Goal: Task Accomplishment & Management: Manage account settings

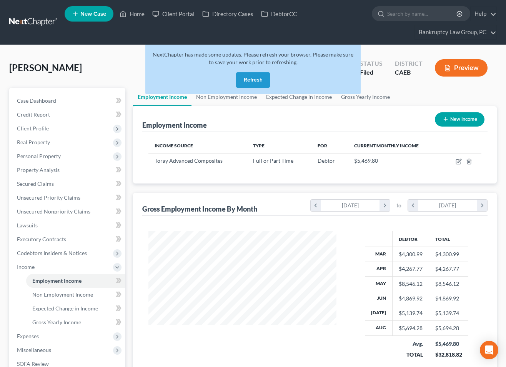
click at [252, 76] on button "Refresh" at bounding box center [253, 79] width 34 height 15
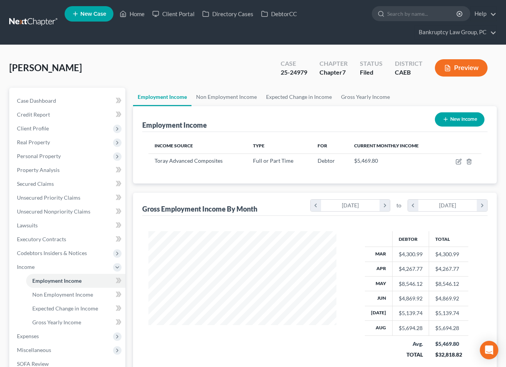
scroll to position [138, 203]
click at [136, 14] on link "Home" at bounding box center [132, 14] width 33 height 14
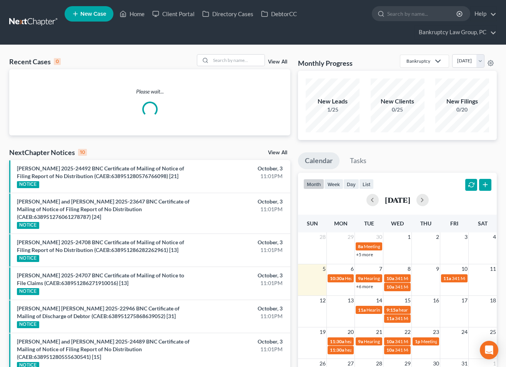
click at [282, 153] on link "View All" at bounding box center [277, 152] width 19 height 5
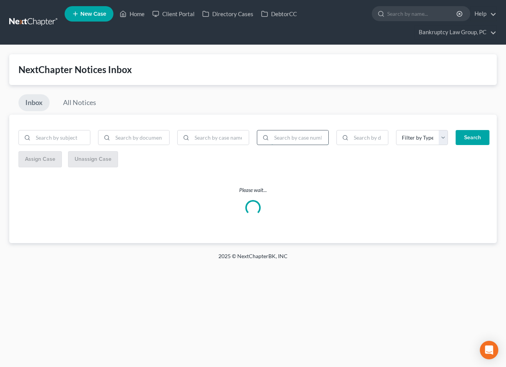
click at [300, 137] on input "search" at bounding box center [299, 137] width 57 height 15
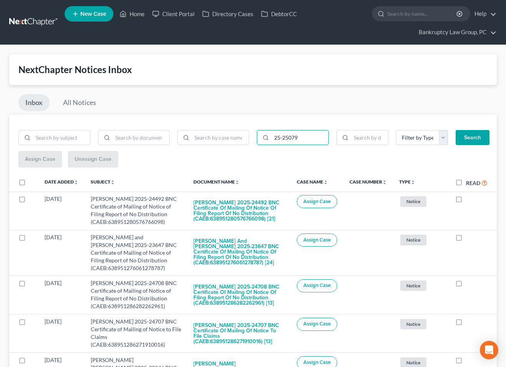
type input "25-25079"
click at [465, 138] on button "Search" at bounding box center [472, 137] width 34 height 15
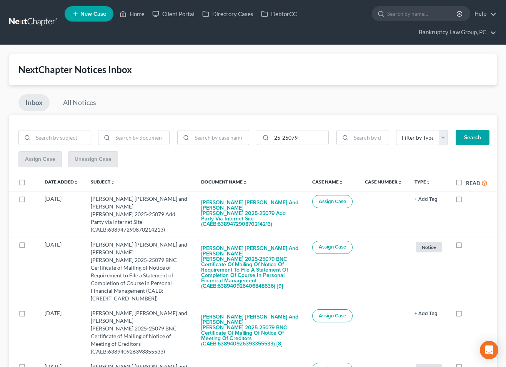
click at [29, 184] on label at bounding box center [29, 184] width 0 height 0
click at [32, 182] on input "checkbox" at bounding box center [34, 180] width 5 height 5
checkbox input "true"
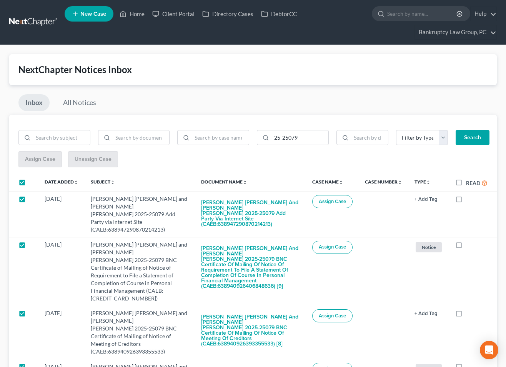
checkbox input "true"
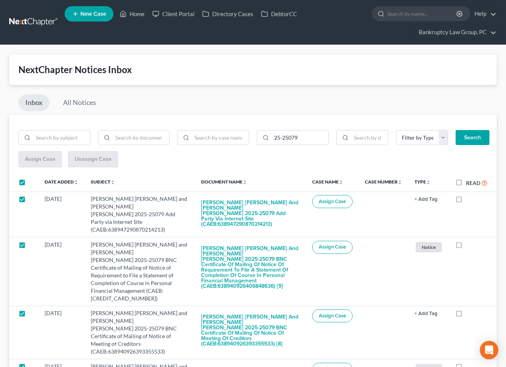
checkbox input "true"
click at [41, 160] on span "Assign Case" at bounding box center [40, 159] width 30 height 7
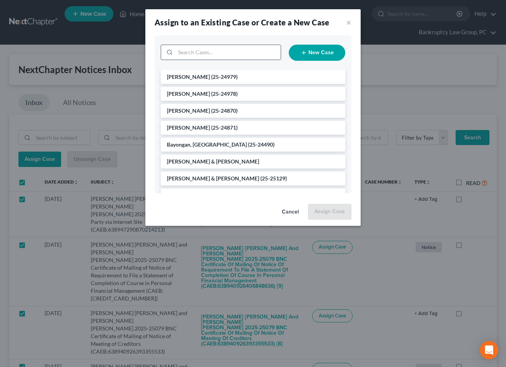
click at [239, 50] on input "search" at bounding box center [227, 52] width 105 height 15
type input "25079"
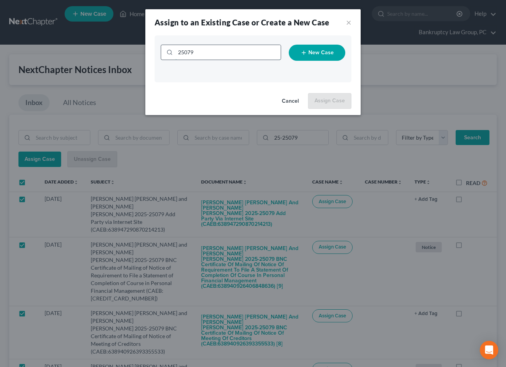
drag, startPoint x: 194, startPoint y: 53, endPoint x: 171, endPoint y: 53, distance: 22.7
click at [172, 52] on div "25079" at bounding box center [221, 52] width 120 height 15
type input "25-25079"
drag, startPoint x: 205, startPoint y: 53, endPoint x: 153, endPoint y: 51, distance: 52.3
click at [153, 51] on div "25-25079 New Case" at bounding box center [252, 62] width 215 height 55
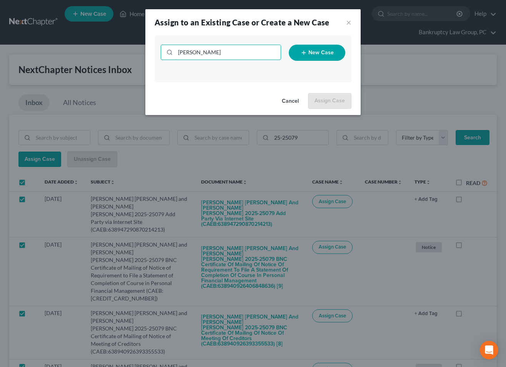
type input "[PERSON_NAME]"
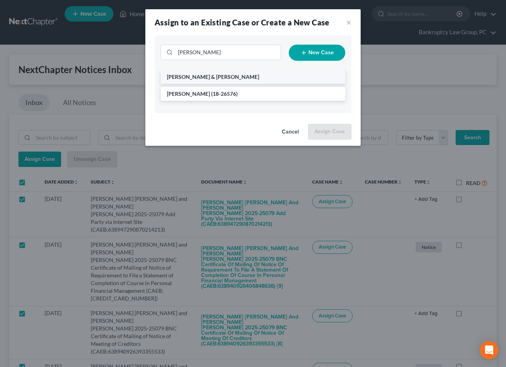
click at [194, 78] on span "[PERSON_NAME] & [PERSON_NAME]" at bounding box center [213, 76] width 92 height 7
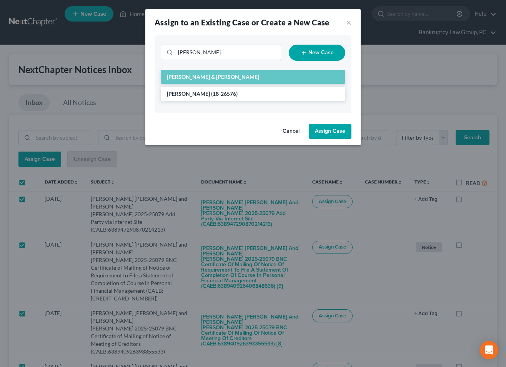
click at [333, 133] on button "Assign Case" at bounding box center [330, 131] width 43 height 15
checkbox input "false"
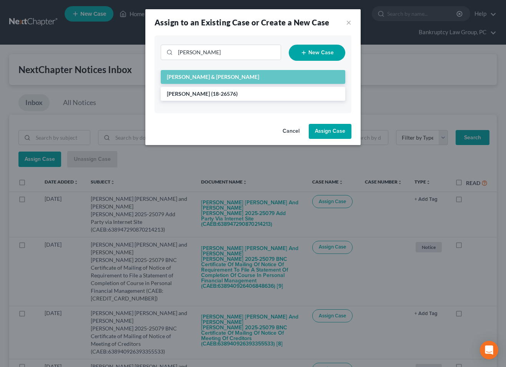
checkbox input "false"
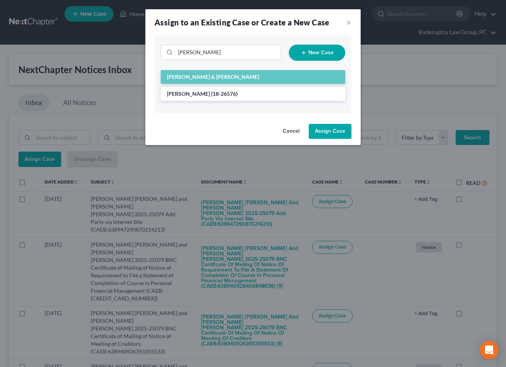
checkbox input "false"
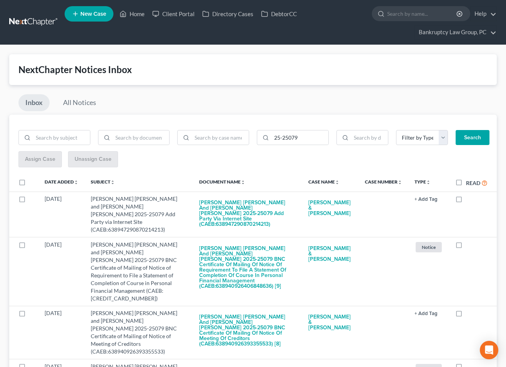
click at [466, 180] on label "Read" at bounding box center [477, 182] width 22 height 9
click at [469, 180] on input "Read" at bounding box center [471, 180] width 5 height 5
checkbox input "true"
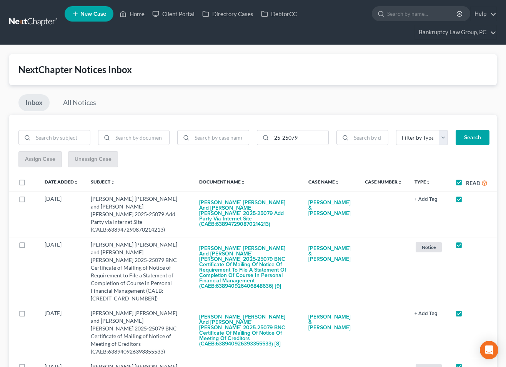
checkbox input "true"
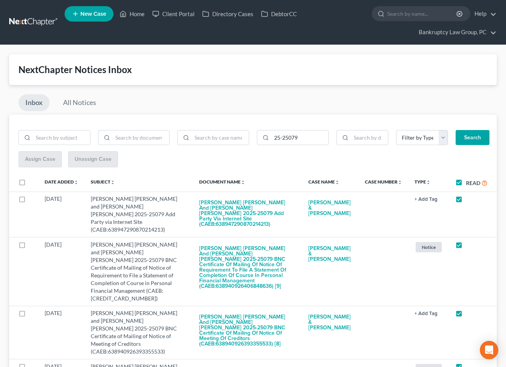
checkbox input "true"
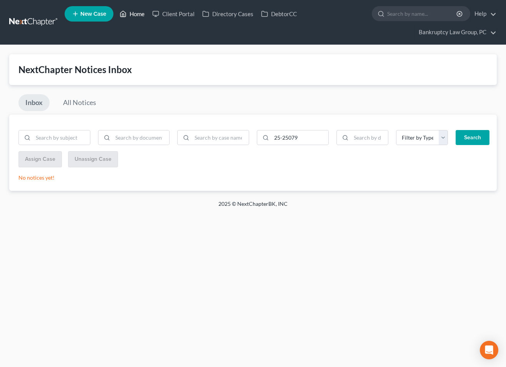
click at [141, 15] on link "Home" at bounding box center [132, 14] width 33 height 14
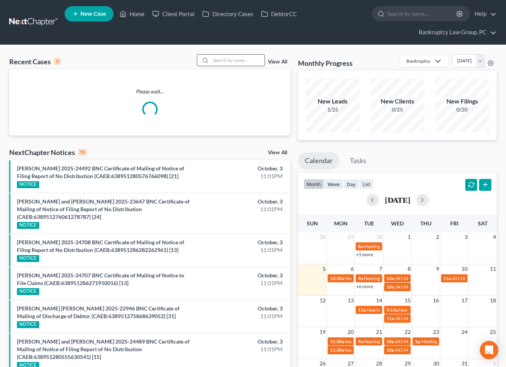
click at [230, 61] on input "search" at bounding box center [238, 60] width 54 height 11
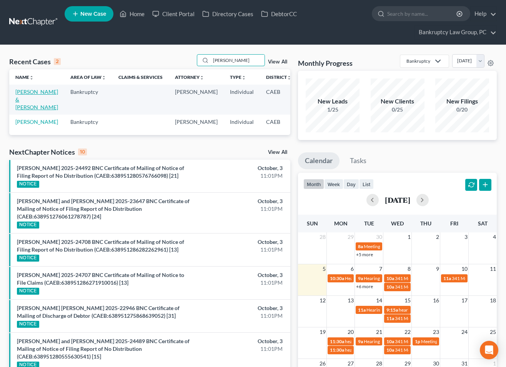
type input "[PERSON_NAME]"
click at [20, 101] on link "[PERSON_NAME] & [PERSON_NAME]" at bounding box center [36, 99] width 43 height 22
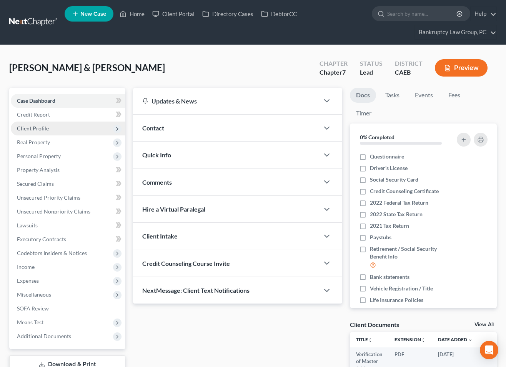
click at [35, 130] on span "Client Profile" at bounding box center [33, 128] width 32 height 7
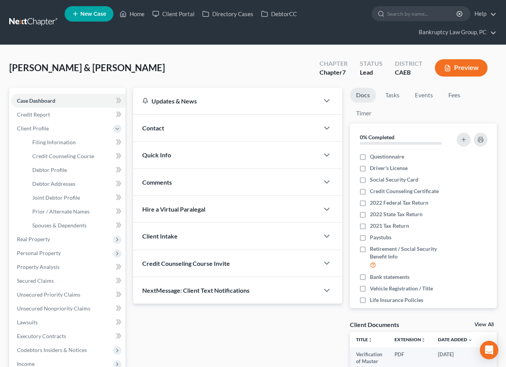
click at [156, 162] on div "Quick Info" at bounding box center [226, 154] width 186 height 27
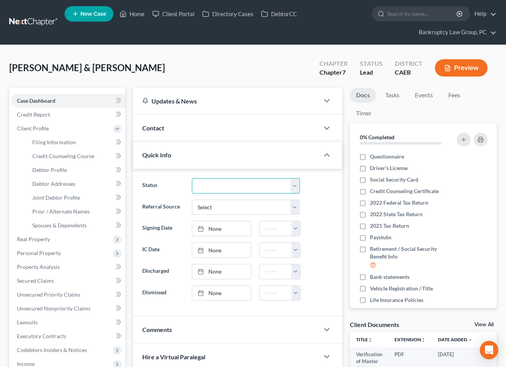
click at [227, 184] on select "Discharged Dismissed Filed In Progress Lead Lost Lead Ready to File To Review" at bounding box center [246, 185] width 108 height 15
select select "2"
click at [192, 178] on select "Discharged Dismissed Filed In Progress Lead Lost Lead Ready to File To Review" at bounding box center [246, 185] width 108 height 15
click at [61, 140] on span "Filing Information" at bounding box center [53, 142] width 43 height 7
select select "1"
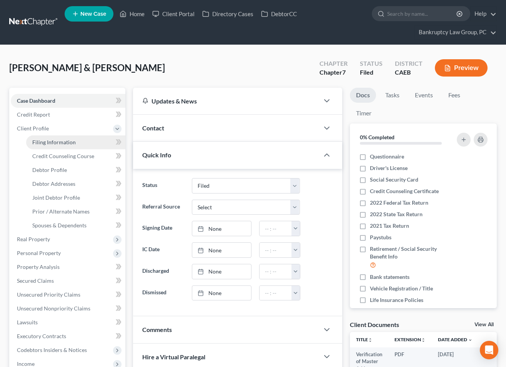
select select "1"
select select "0"
select select "4"
select select "0"
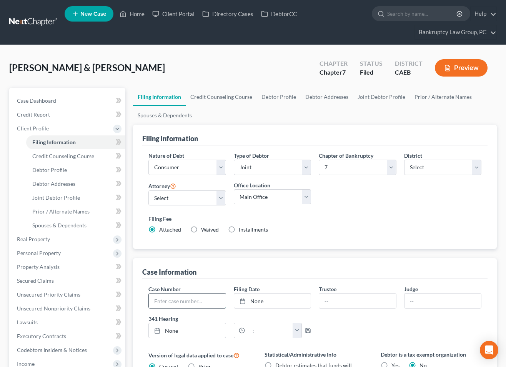
drag, startPoint x: 196, startPoint y: 304, endPoint x: 212, endPoint y: 305, distance: 15.8
click at [196, 304] on input "text" at bounding box center [187, 300] width 77 height 15
type input "25-25079"
type input "[DATE]"
click at [282, 300] on link "None" at bounding box center [272, 300] width 77 height 15
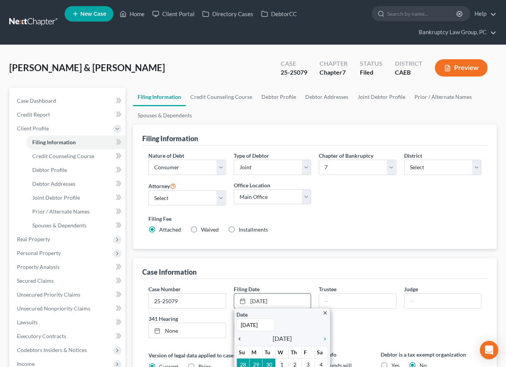
click at [239, 338] on icon "chevron_left" at bounding box center [241, 338] width 10 height 6
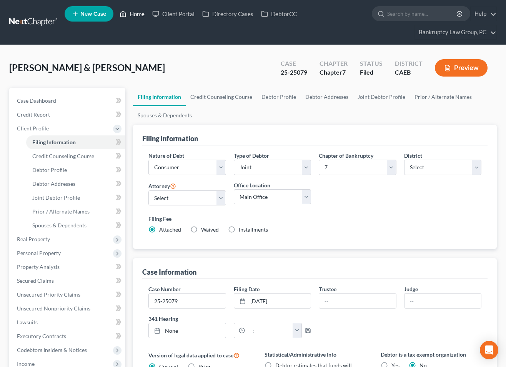
drag, startPoint x: 136, startPoint y: 14, endPoint x: 134, endPoint y: 21, distance: 7.3
click at [136, 14] on link "Home" at bounding box center [132, 14] width 33 height 14
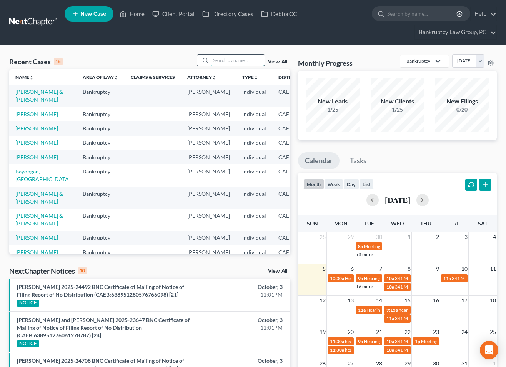
click at [237, 62] on input "search" at bounding box center [238, 60] width 54 height 11
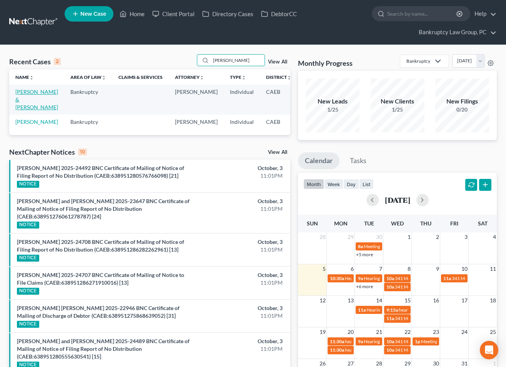
type input "[PERSON_NAME]"
click at [21, 108] on link "[PERSON_NAME] & [PERSON_NAME]" at bounding box center [36, 99] width 43 height 22
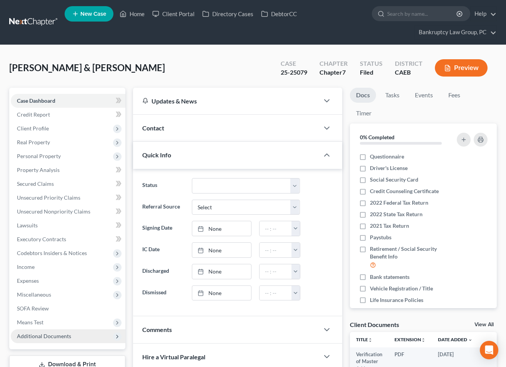
click at [48, 335] on span "Additional Documents" at bounding box center [44, 335] width 54 height 7
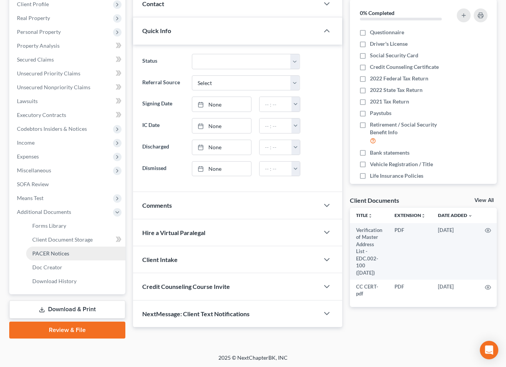
drag, startPoint x: 47, startPoint y: 254, endPoint x: 53, endPoint y: 254, distance: 5.4
click at [47, 254] on span "PACER Notices" at bounding box center [50, 253] width 37 height 7
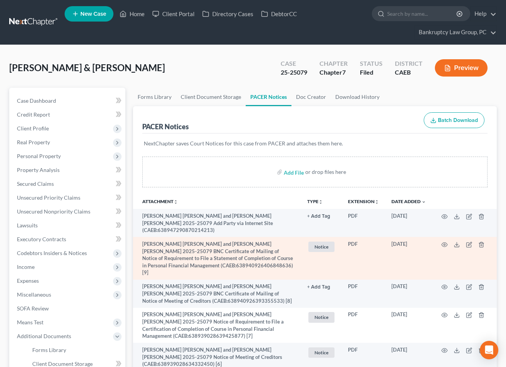
scroll to position [126, 0]
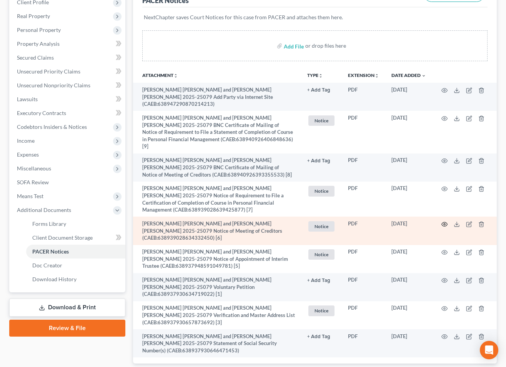
click at [446, 221] on icon "button" at bounding box center [444, 224] width 6 height 6
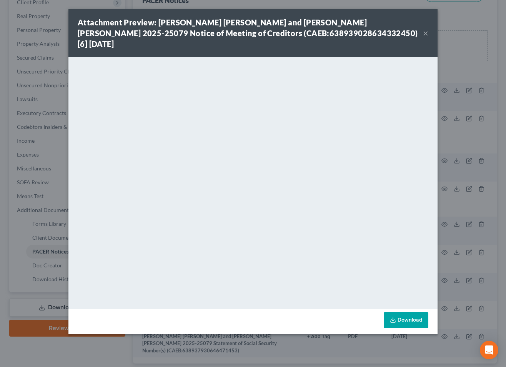
click at [425, 28] on button "×" at bounding box center [425, 32] width 5 height 9
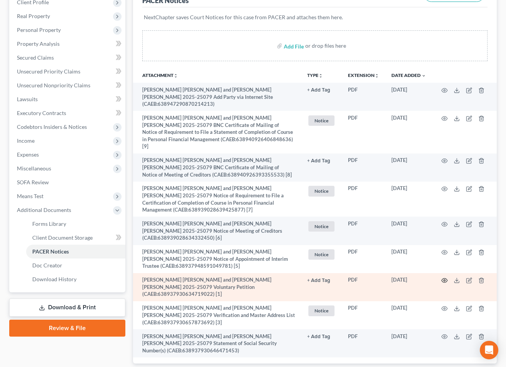
click at [445, 277] on icon "button" at bounding box center [444, 280] width 6 height 6
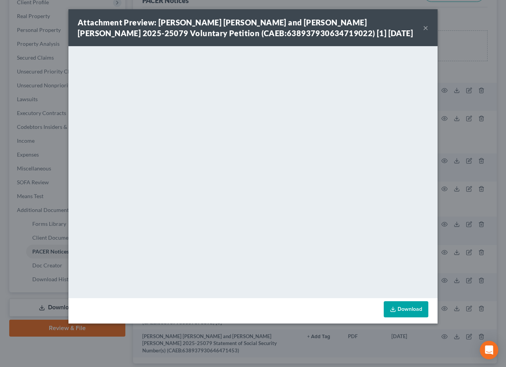
click at [426, 30] on button "×" at bounding box center [425, 27] width 5 height 9
